Goal: Task Accomplishment & Management: Manage account settings

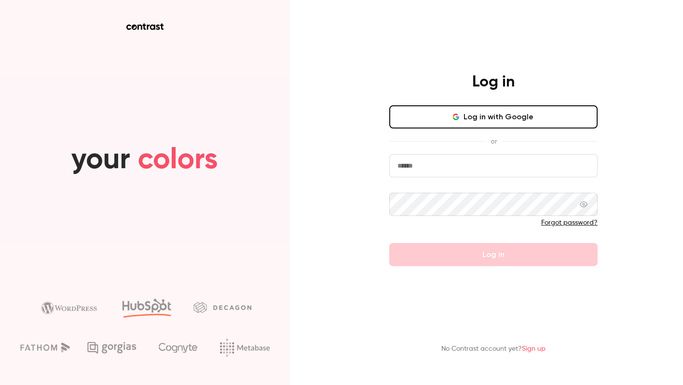
click at [459, 112] on button "Log in with Google" at bounding box center [493, 116] width 208 height 23
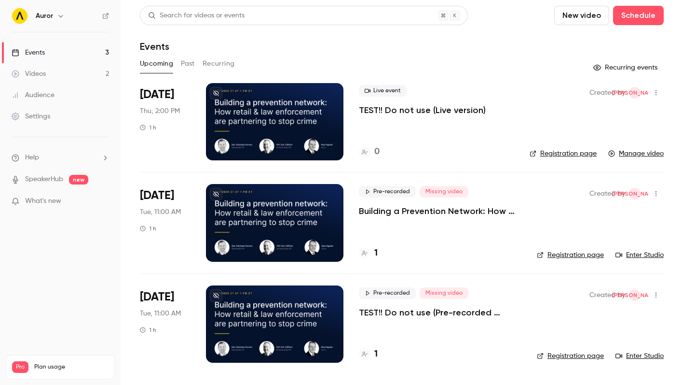
click at [292, 216] on div at bounding box center [275, 222] width 138 height 77
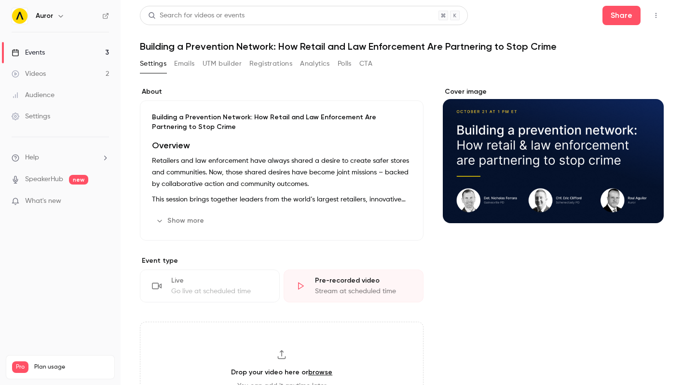
click at [603, 177] on div "Cover image" at bounding box center [553, 155] width 221 height 136
click at [0, 0] on input "Cover image" at bounding box center [0, 0] width 0 height 0
click at [553, 178] on div "Cover image" at bounding box center [553, 155] width 221 height 136
click at [0, 0] on input "Cover image" at bounding box center [0, 0] width 0 height 0
drag, startPoint x: 516, startPoint y: 148, endPoint x: 469, endPoint y: 166, distance: 50.7
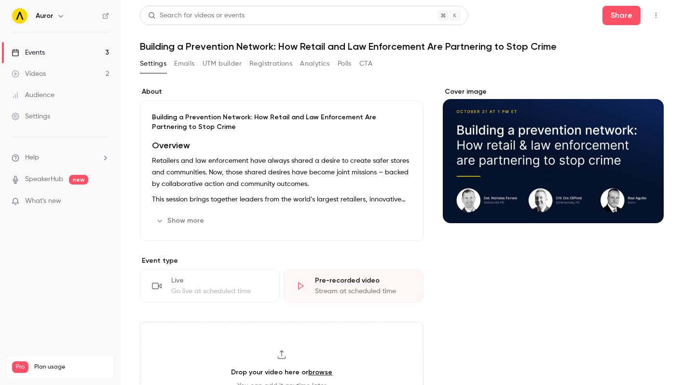
click at [471, 166] on div "Cover image" at bounding box center [553, 155] width 221 height 136
click at [0, 0] on input "Cover image" at bounding box center [0, 0] width 0 height 0
click at [654, 13] on icon "button" at bounding box center [656, 15] width 8 height 7
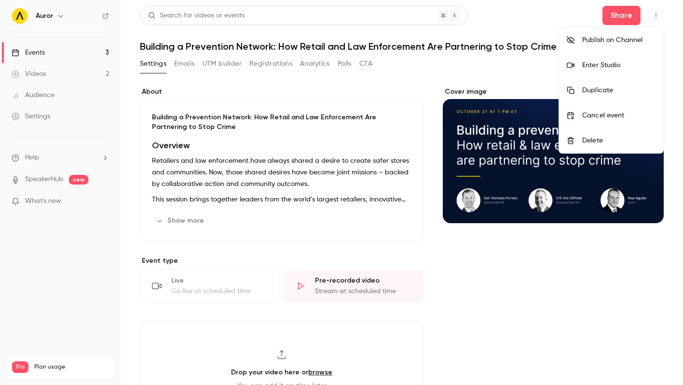
click at [526, 300] on div at bounding box center [341, 192] width 683 height 385
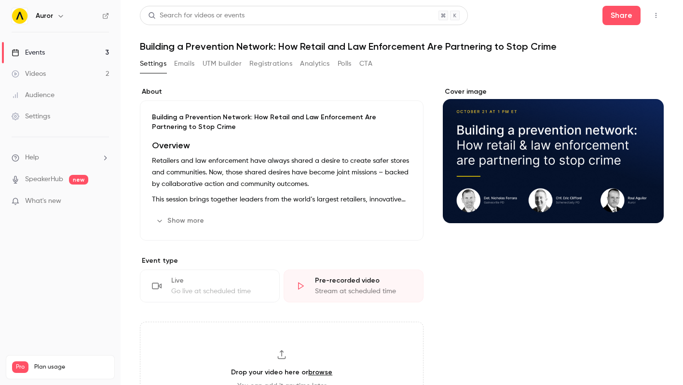
click at [536, 195] on div "Cover image" at bounding box center [553, 155] width 221 height 136
click at [0, 0] on input "Cover image" at bounding box center [0, 0] width 0 height 0
